Goal: Information Seeking & Learning: Learn about a topic

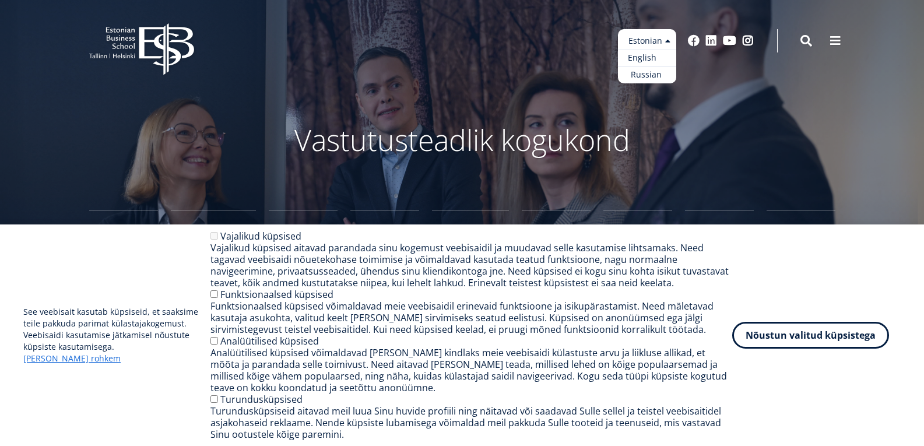
click at [658, 55] on link "English" at bounding box center [647, 58] width 58 height 17
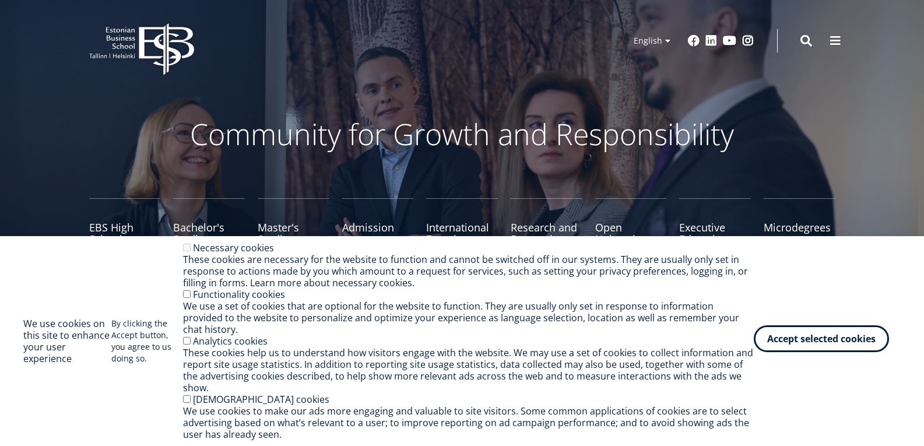
click at [848, 352] on button "Accept selected cookies" at bounding box center [821, 338] width 135 height 27
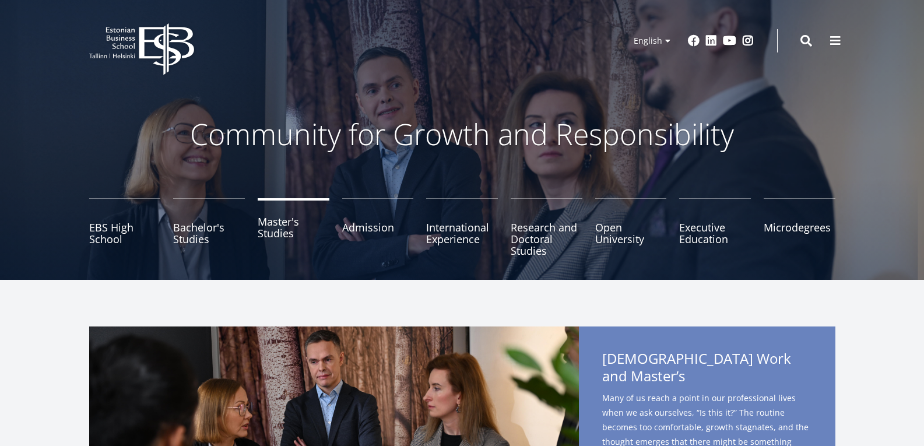
click at [285, 228] on link "Master's Studies" at bounding box center [294, 227] width 72 height 58
